Goal: Task Accomplishment & Management: Complete application form

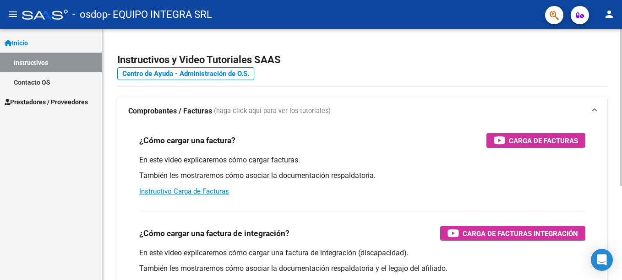
click at [616, 56] on div "Instructivos y Video Tutoriales SAAS Centro de Ayuda - Administración de O.S. C…" at bounding box center [363, 230] width 521 height 402
click at [12, 12] on mat-icon "menu" at bounding box center [12, 14] width 11 height 11
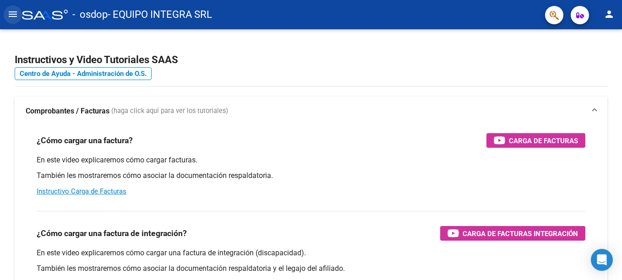
click at [12, 12] on mat-icon "menu" at bounding box center [12, 14] width 11 height 11
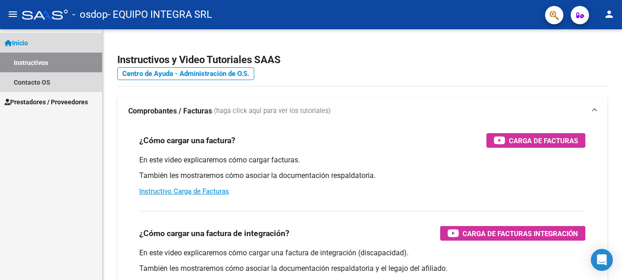
click at [21, 46] on span "Inicio" at bounding box center [16, 43] width 23 height 10
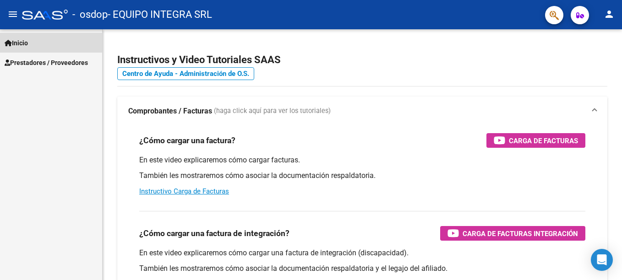
click at [21, 44] on span "Inicio" at bounding box center [16, 43] width 23 height 10
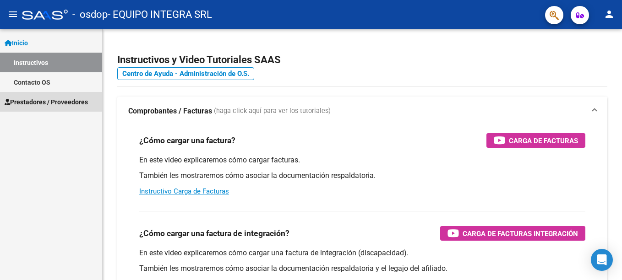
click at [47, 98] on span "Prestadores / Proveedores" at bounding box center [46, 102] width 83 height 10
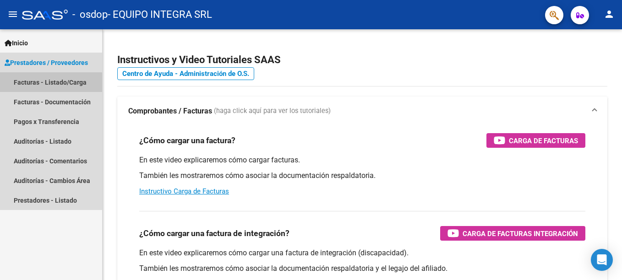
click at [48, 83] on link "Facturas - Listado/Carga" at bounding box center [51, 82] width 102 height 20
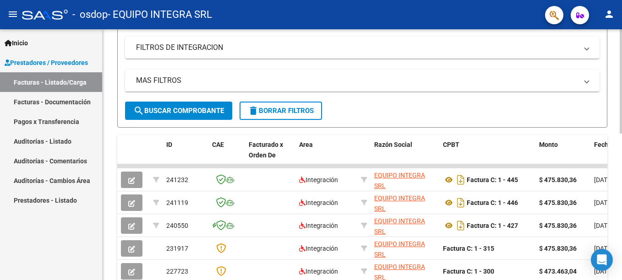
scroll to position [175, 0]
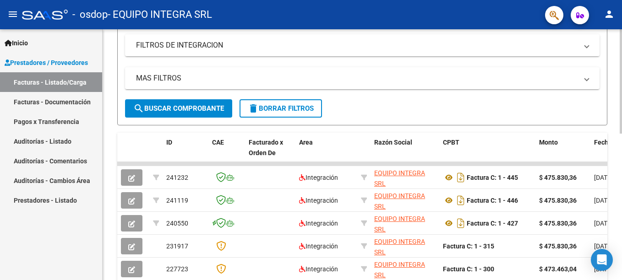
click at [621, 148] on html "menu - osdop - EQUIPO INTEGRA SRL person Inicio Instructivos Contacto OS Presta…" at bounding box center [311, 140] width 622 height 280
click at [391, 90] on div "MAS FILTROS Todos Con Doc. Respaldatoria Todos Con Trazabilidad Todos Asociado …" at bounding box center [362, 83] width 474 height 32
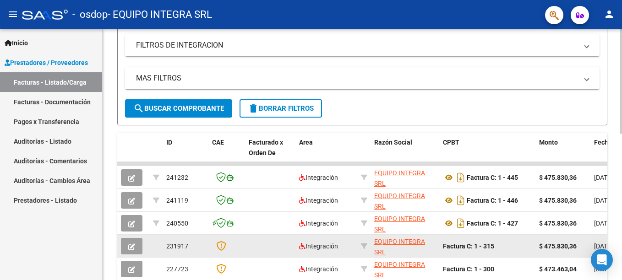
click at [551, 239] on datatable-body-cell "$ 475.830,36" at bounding box center [562, 246] width 55 height 22
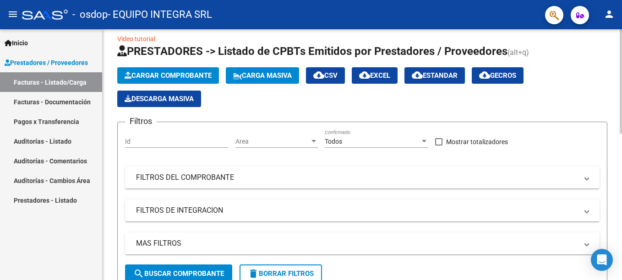
click at [621, 91] on html "menu - osdop - EQUIPO INTEGRA SRL person Inicio Instructivos Contacto OS Presta…" at bounding box center [311, 140] width 622 height 280
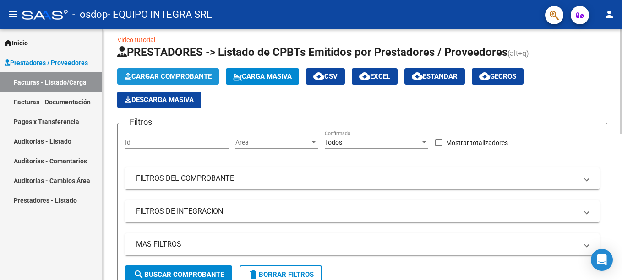
click at [165, 77] on span "Cargar Comprobante" at bounding box center [168, 76] width 87 height 8
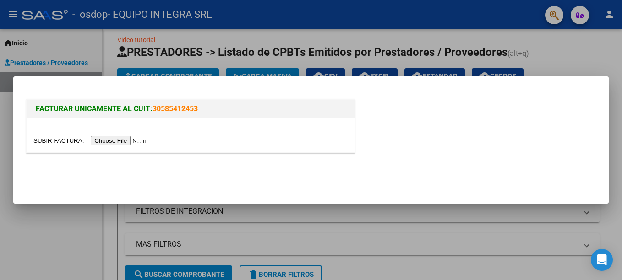
click at [114, 138] on input "file" at bounding box center [91, 141] width 116 height 10
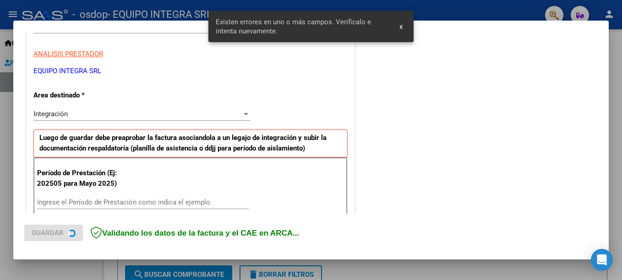
scroll to position [211, 0]
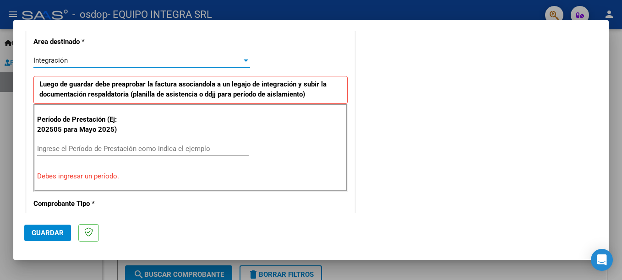
click at [242, 58] on div at bounding box center [246, 60] width 8 height 7
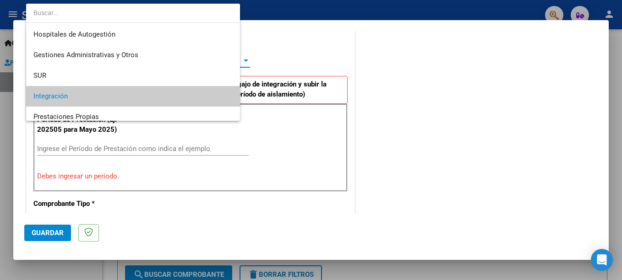
scroll to position [36, 0]
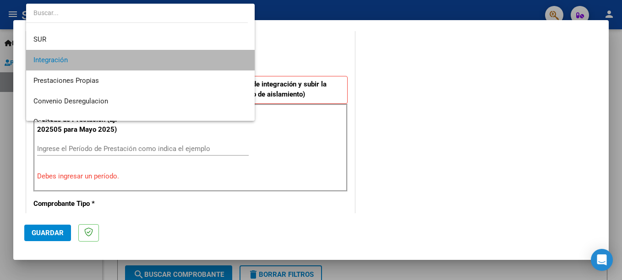
click at [241, 58] on mat-option "Integración" at bounding box center [140, 60] width 228 height 21
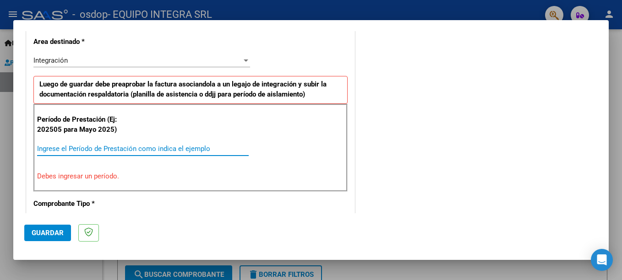
click at [120, 151] on input "Ingrese el Período de Prestación como indica el ejemplo" at bounding box center [143, 149] width 212 height 8
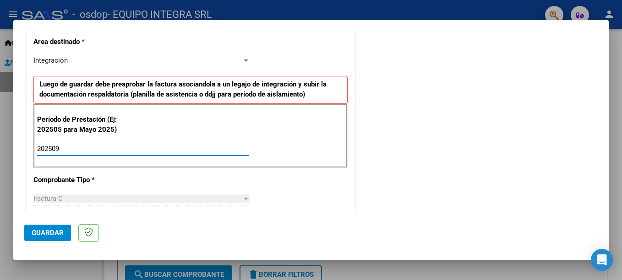
type input "202509"
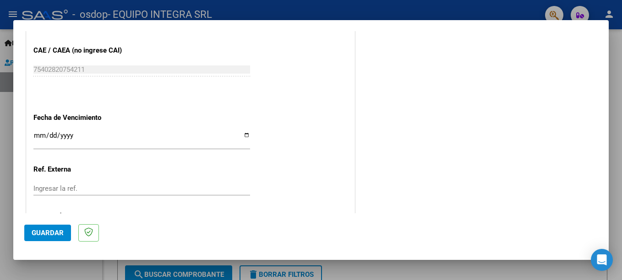
scroll to position [582, 0]
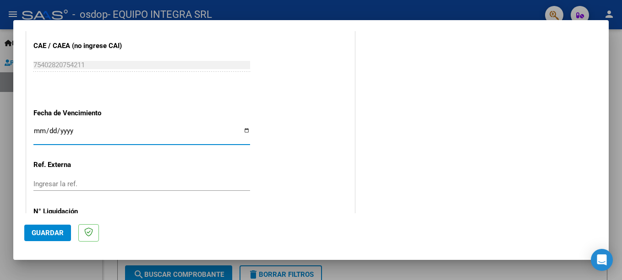
click at [246, 130] on input "Ingresar la fecha" at bounding box center [141, 134] width 217 height 15
type input "[DATE]"
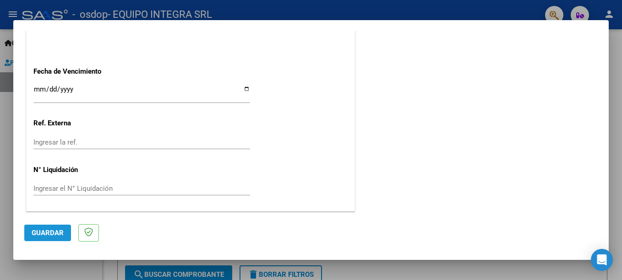
click at [54, 232] on span "Guardar" at bounding box center [48, 233] width 32 height 8
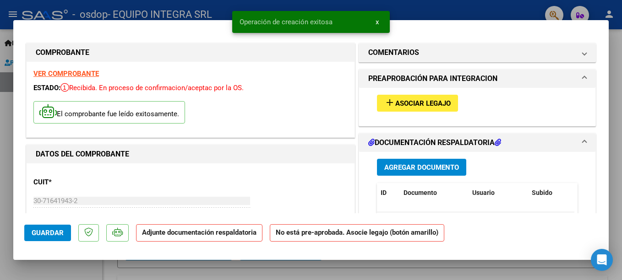
drag, startPoint x: 54, startPoint y: 232, endPoint x: 304, endPoint y: 107, distance: 279.5
click at [304, 107] on mat-dialog-container "COMPROBANTE VER COMPROBANTE ESTADO: Recibida. En proceso de confirmacion/acepta…" at bounding box center [310, 140] width 595 height 240
click at [426, 103] on span "Asociar Legajo" at bounding box center [422, 103] width 55 height 8
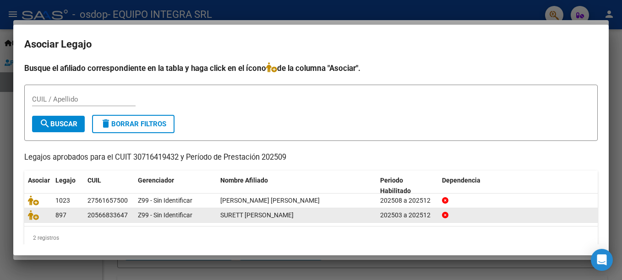
click at [280, 216] on span "SURETT [PERSON_NAME]" at bounding box center [256, 215] width 73 height 7
click at [36, 218] on icon at bounding box center [33, 215] width 11 height 10
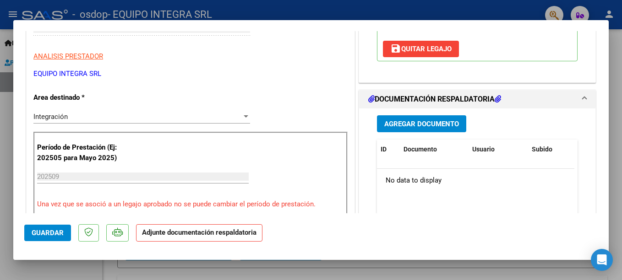
scroll to position [186, 0]
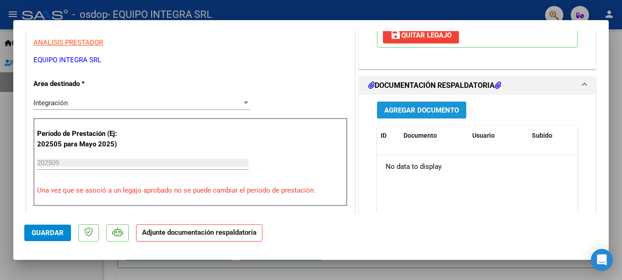
click at [440, 111] on span "Agregar Documento" at bounding box center [421, 110] width 75 height 8
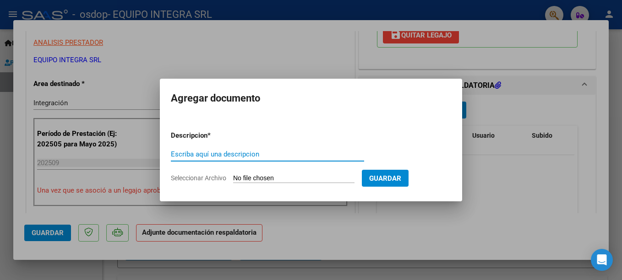
click at [201, 153] on input "Escriba aquí una descripcion" at bounding box center [267, 154] width 193 height 8
type input "FACTURA"
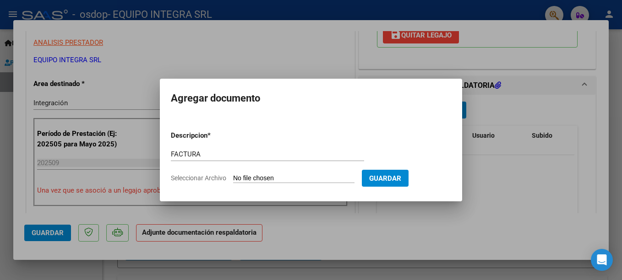
click at [340, 176] on input "Seleccionar Archivo" at bounding box center [293, 178] width 121 height 9
type input "C:\fakepath\30716419432_011_00001_00000462.pdf"
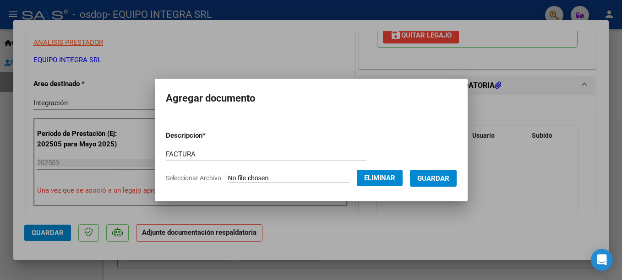
click at [445, 176] on span "Guardar" at bounding box center [433, 178] width 32 height 8
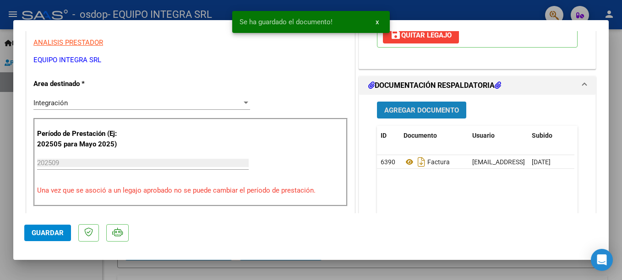
click at [412, 107] on span "Agregar Documento" at bounding box center [421, 110] width 75 height 8
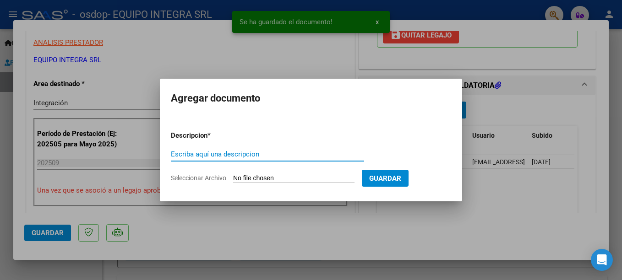
click at [268, 153] on input "Escriba aquí una descripcion" at bounding box center [267, 154] width 193 height 8
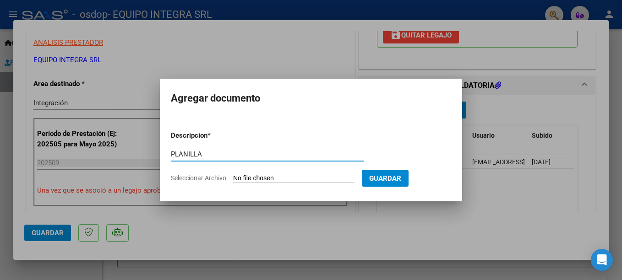
type input "PLANILLA"
click at [199, 178] on span "Seleccionar Archivo" at bounding box center [198, 177] width 55 height 7
click at [233, 178] on input "Seleccionar Archivo" at bounding box center [293, 178] width 121 height 9
type input "C:\fakepath\[PERSON_NAME].pdf"
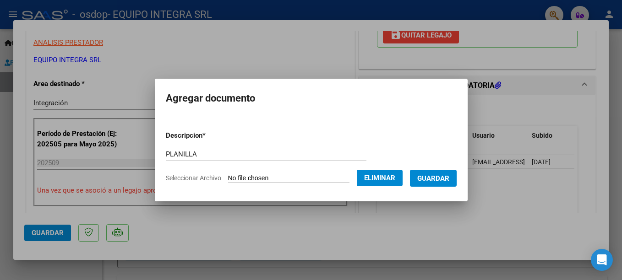
click at [444, 178] on span "Guardar" at bounding box center [433, 178] width 32 height 8
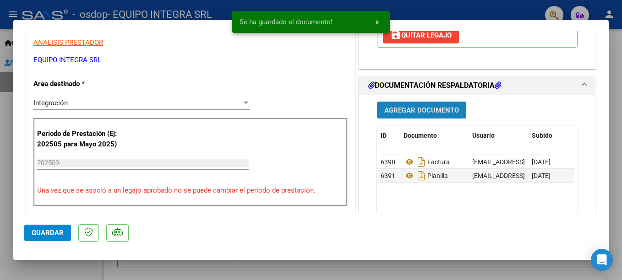
click at [412, 111] on span "Agregar Documento" at bounding box center [421, 110] width 75 height 8
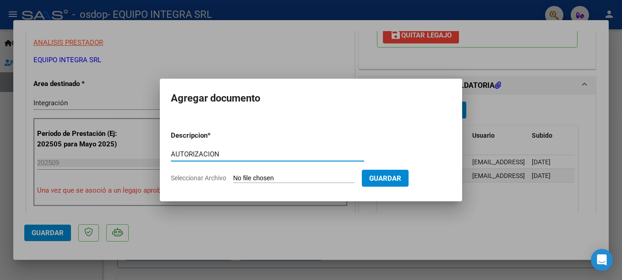
type input "AUTORIZACION"
click at [197, 179] on span "Seleccionar Archivo" at bounding box center [198, 177] width 55 height 7
click at [233, 179] on input "Seleccionar Archivo" at bounding box center [293, 178] width 121 height 9
type input "C:\fakepath\AUTORIZACION [PERSON_NAME] 2025.pdf"
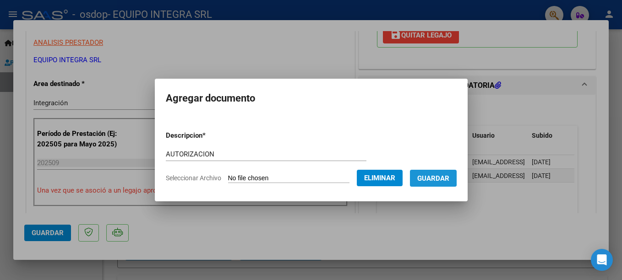
click at [440, 176] on span "Guardar" at bounding box center [433, 178] width 32 height 8
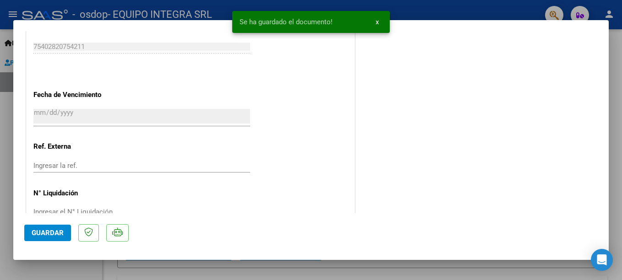
scroll to position [637, 0]
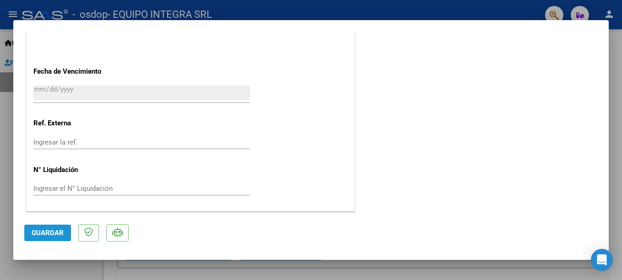
click at [53, 231] on span "Guardar" at bounding box center [48, 233] width 32 height 8
click at [49, 228] on button "Guardar" at bounding box center [47, 233] width 47 height 16
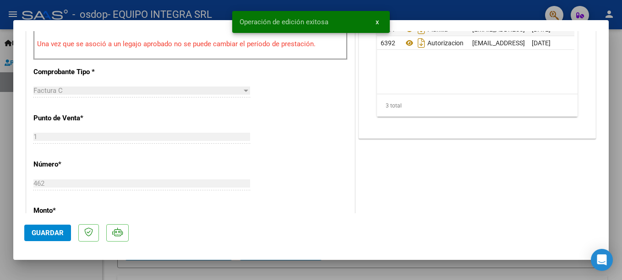
scroll to position [0, 0]
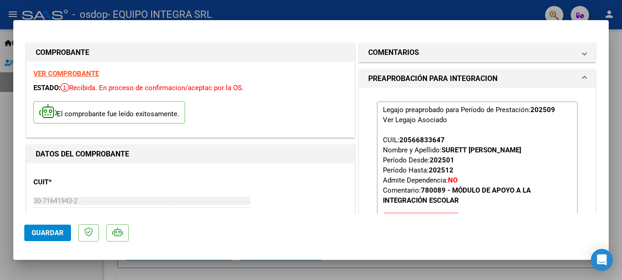
click at [621, 165] on div at bounding box center [311, 140] width 622 height 280
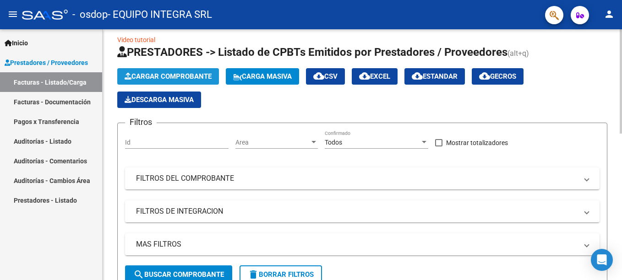
click at [154, 80] on span "Cargar Comprobante" at bounding box center [168, 76] width 87 height 8
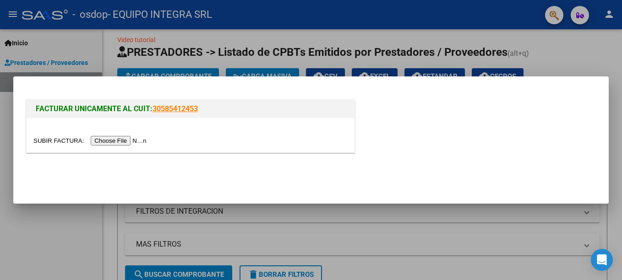
click at [115, 140] on input "file" at bounding box center [91, 141] width 116 height 10
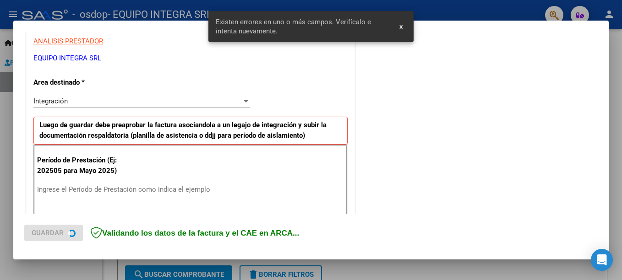
scroll to position [211, 0]
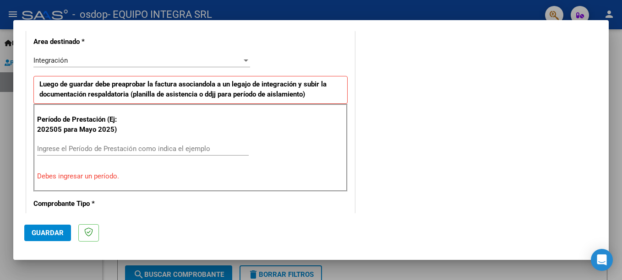
click at [142, 136] on div "Período de Prestación (Ej: 202505 para [DATE]) Ingrese el Período de Prestación…" at bounding box center [190, 148] width 314 height 88
click at [87, 149] on input "Ingrese el Período de Prestación como indica el ejemplo" at bounding box center [143, 149] width 212 height 8
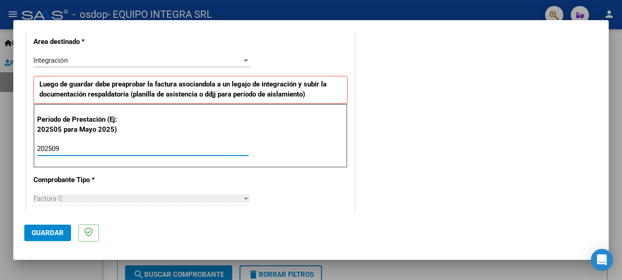
type input "202509"
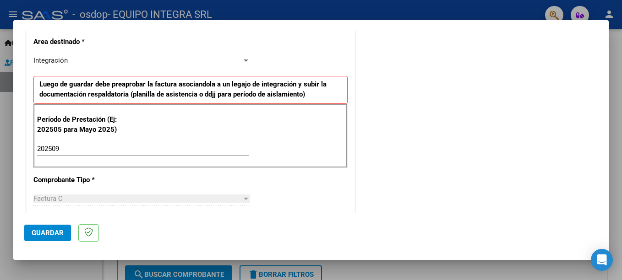
drag, startPoint x: 39, startPoint y: 234, endPoint x: 61, endPoint y: 146, distance: 91.6
click at [61, 146] on mat-dialog-container "COMPROBANTE VER COMPROBANTE El comprobante fue leído exitosamente. DATOS DEL CO…" at bounding box center [310, 140] width 595 height 240
drag, startPoint x: 608, startPoint y: 90, endPoint x: 608, endPoint y: 147, distance: 56.8
click at [608, 147] on div "COMPROBANTE VER COMPROBANTE El comprobante fue leído exitosamente. DATOS DEL CO…" at bounding box center [311, 140] width 622 height 280
copy div "COMPROBANTE VER COMPROBANTE El comprobante fue leído exitosamente. DATOS DEL CO…"
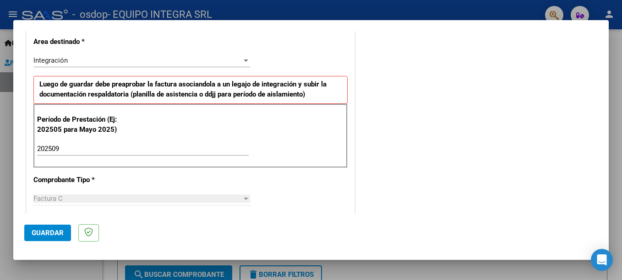
click at [407, 139] on div "COMENTARIOS Comentarios del Prestador / Gerenciador:" at bounding box center [477, 229] width 241 height 796
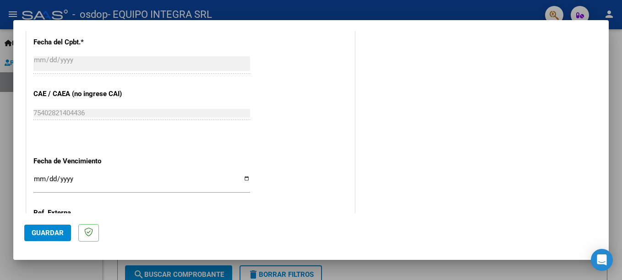
scroll to position [548, 0]
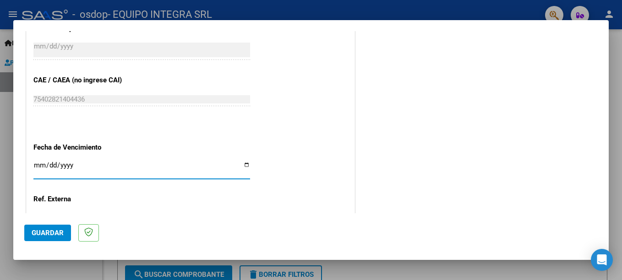
click at [244, 167] on input "Ingresar la fecha" at bounding box center [141, 169] width 217 height 15
click at [241, 166] on input "[DATE]" at bounding box center [141, 169] width 217 height 15
type input "[DATE]"
click at [53, 233] on span "Guardar" at bounding box center [48, 233] width 32 height 8
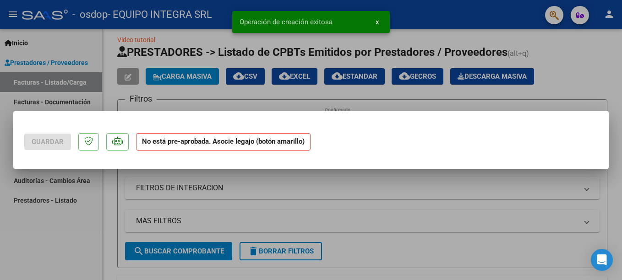
scroll to position [0, 0]
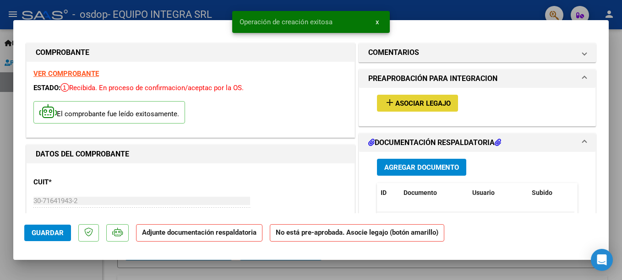
click at [396, 98] on button "add Asociar Legajo" at bounding box center [417, 103] width 81 height 17
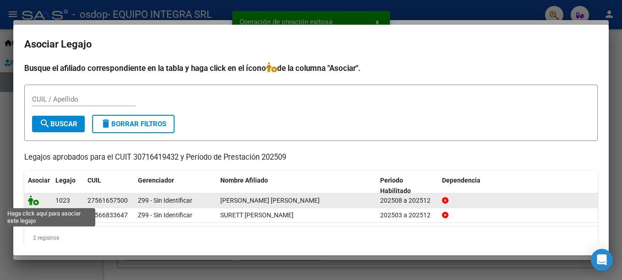
click at [36, 203] on icon at bounding box center [33, 200] width 11 height 10
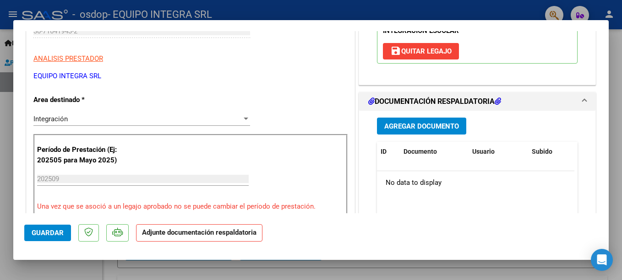
scroll to position [181, 0]
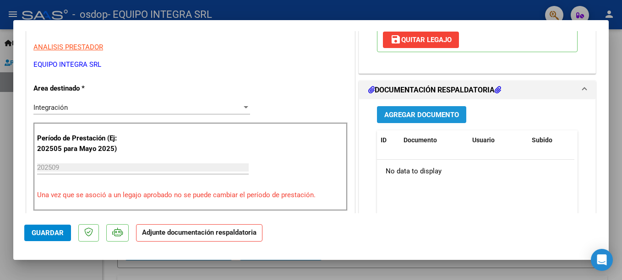
click at [427, 114] on span "Agregar Documento" at bounding box center [421, 115] width 75 height 8
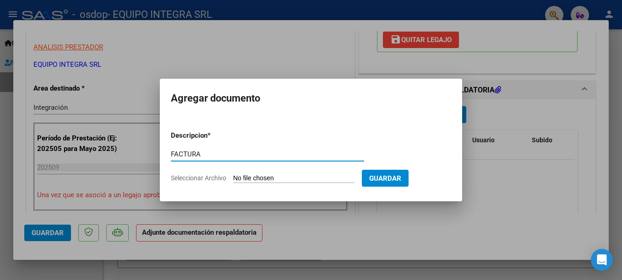
type input "FACTURA"
click at [198, 179] on span "Seleccionar Archivo" at bounding box center [198, 177] width 55 height 7
click at [233, 179] on input "Seleccionar Archivo" at bounding box center [293, 178] width 121 height 9
type input "C:\fakepath\30716419432_011_00001_00000463.pdf"
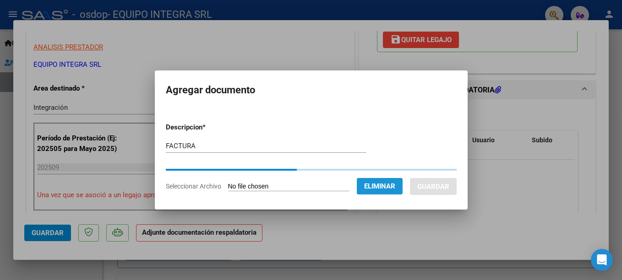
click at [402, 181] on button "Eliminar" at bounding box center [380, 186] width 46 height 16
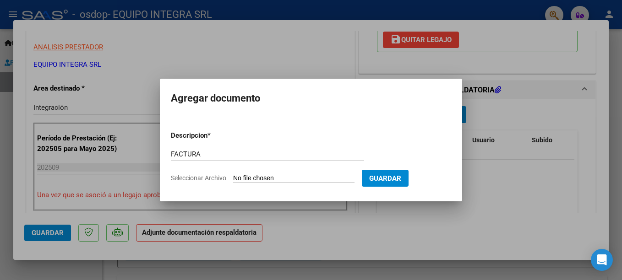
click at [198, 177] on span "Seleccionar Archivo" at bounding box center [198, 177] width 55 height 7
click at [233, 177] on input "Seleccionar Archivo" at bounding box center [293, 178] width 121 height 9
type input "C:\fakepath\30716419432_011_00001_00000463.pdf"
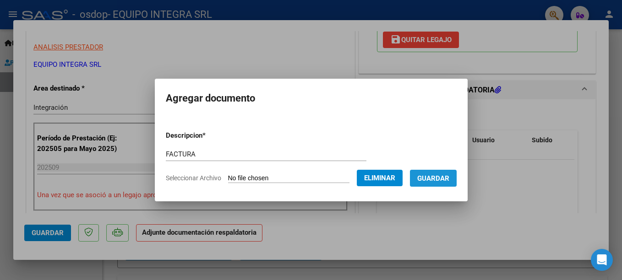
click at [444, 175] on span "Guardar" at bounding box center [433, 178] width 32 height 8
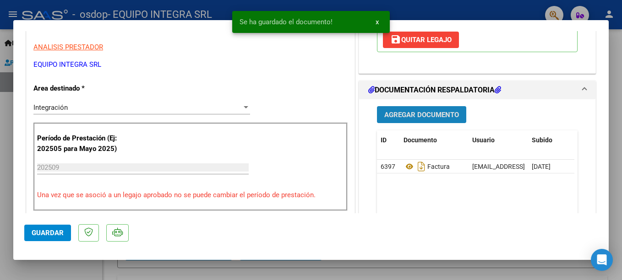
click at [405, 116] on span "Agregar Documento" at bounding box center [421, 115] width 75 height 8
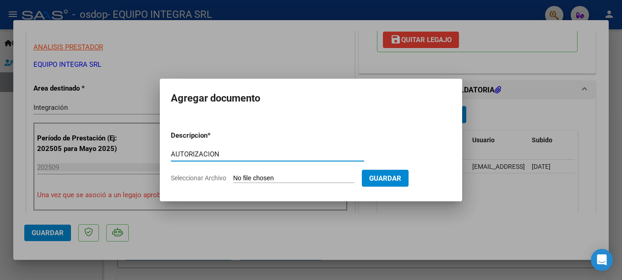
type input "AUTORIZACION"
click at [282, 174] on input "Seleccionar Archivo" at bounding box center [293, 178] width 121 height 9
type input "C:\fakepath\AUTORIZACION [PERSON_NAME].pdf"
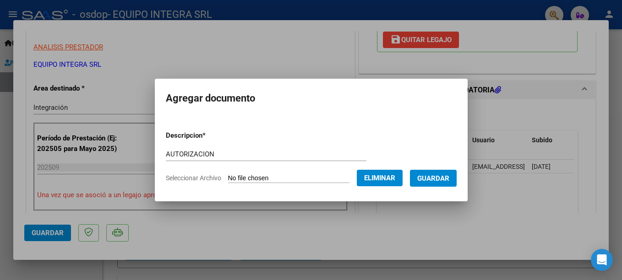
click at [445, 181] on span "Guardar" at bounding box center [433, 178] width 32 height 8
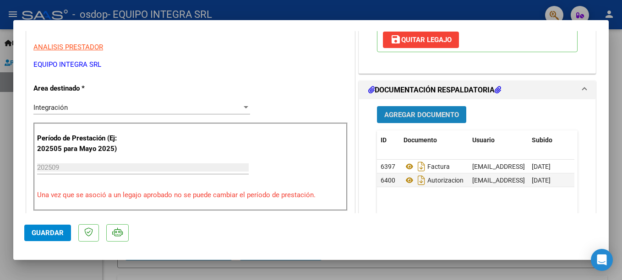
click at [398, 113] on span "Agregar Documento" at bounding box center [421, 115] width 75 height 8
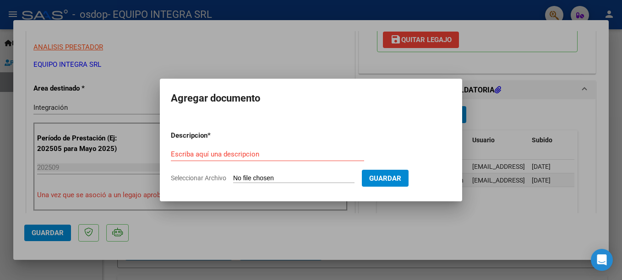
click at [215, 179] on span "Seleccionar Archivo" at bounding box center [198, 177] width 55 height 7
click at [233, 179] on input "Seleccionar Archivo" at bounding box center [293, 178] width 121 height 9
type input "C:\fakepath\[PERSON_NAME].pdf"
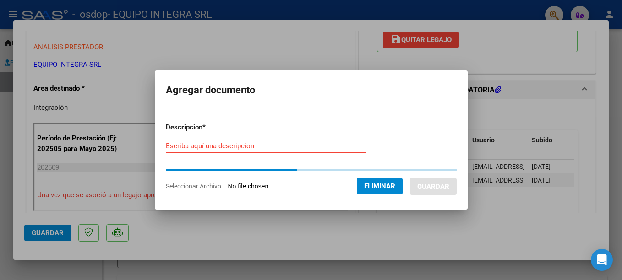
click at [273, 150] on input "Escriba aquí una descripcion" at bounding box center [266, 146] width 201 height 8
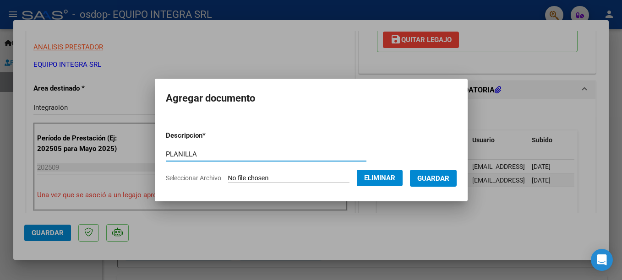
type input "PLANILLA"
click at [437, 179] on span "Guardar" at bounding box center [433, 178] width 32 height 8
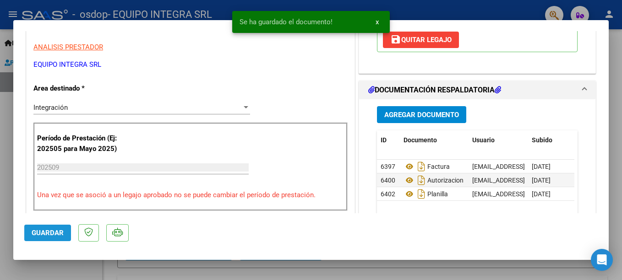
click at [59, 233] on span "Guardar" at bounding box center [48, 233] width 32 height 8
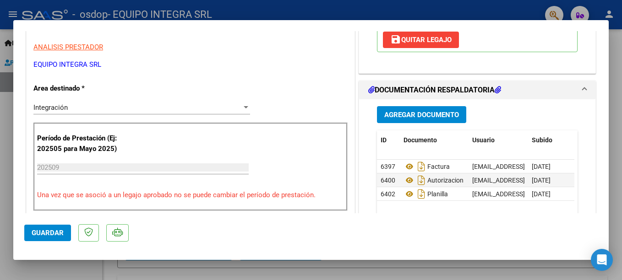
click at [616, 210] on div at bounding box center [311, 140] width 622 height 280
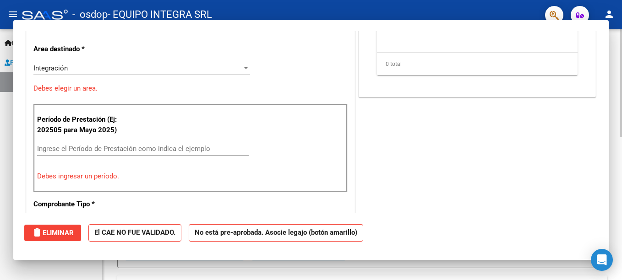
scroll to position [0, 0]
